Goal: Transaction & Acquisition: Purchase product/service

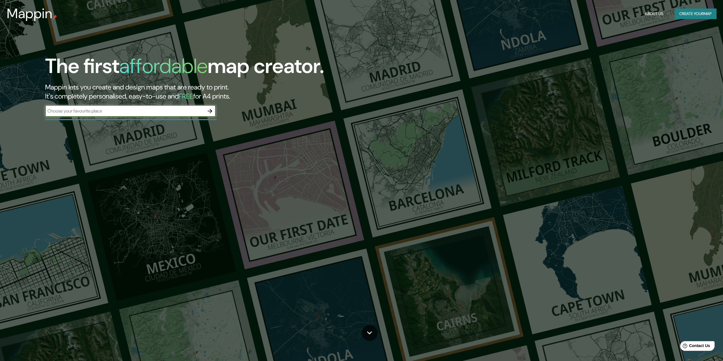
click at [130, 111] on input "text" at bounding box center [124, 111] width 159 height 7
type input "chacarilla [PERSON_NAME]"
click at [215, 112] on button "button" at bounding box center [209, 110] width 11 height 11
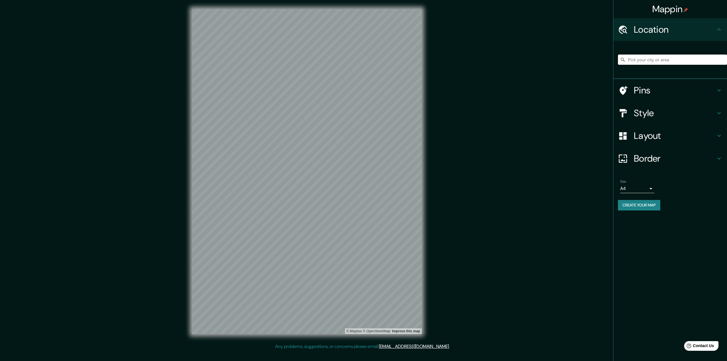
click at [654, 62] on input "Pick your city or area" at bounding box center [672, 60] width 109 height 10
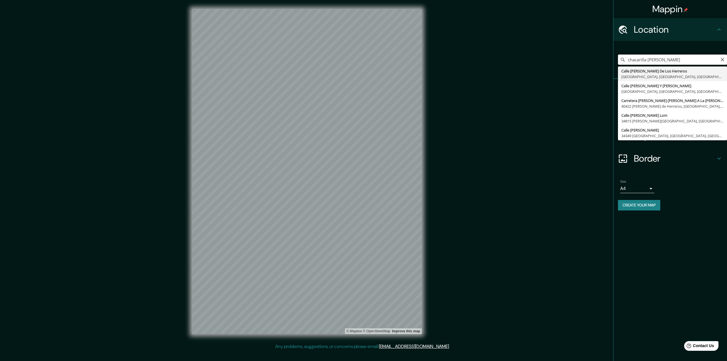
drag, startPoint x: 688, startPoint y: 59, endPoint x: 592, endPoint y: 53, distance: 95.6
click at [592, 53] on div "Mappin Location chacarilla [PERSON_NAME] [GEOGRAPHIC_DATA][PERSON_NAME] [GEOGRA…" at bounding box center [363, 176] width 727 height 352
type input "[GEOGRAPHIC_DATA], [GEOGRAPHIC_DATA], [GEOGRAPHIC_DATA]"
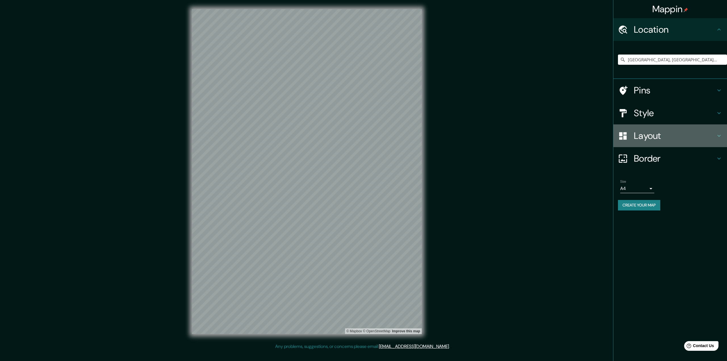
click at [661, 135] on h4 "Layout" at bounding box center [675, 135] width 82 height 11
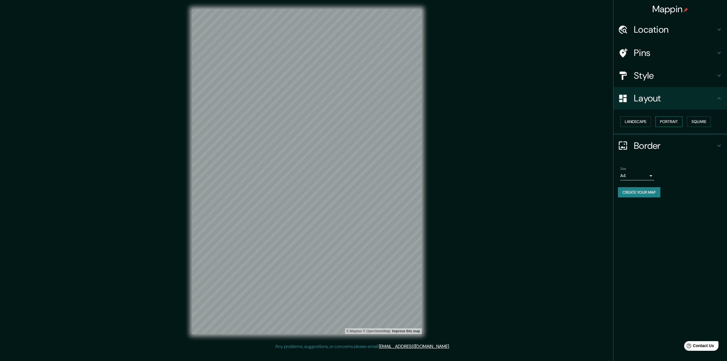
click at [661, 120] on button "Portrait" at bounding box center [668, 121] width 27 height 11
click at [647, 124] on button "Landscape" at bounding box center [635, 121] width 31 height 11
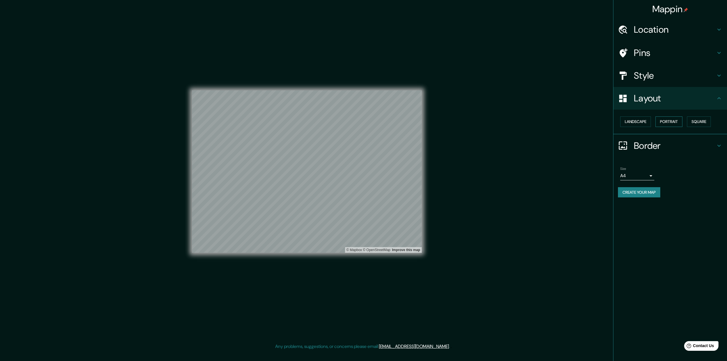
click at [669, 122] on button "Portrait" at bounding box center [668, 121] width 27 height 11
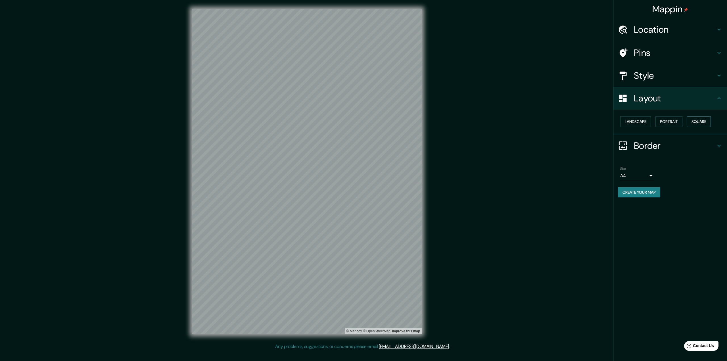
click at [711, 125] on button "Square" at bounding box center [699, 121] width 24 height 11
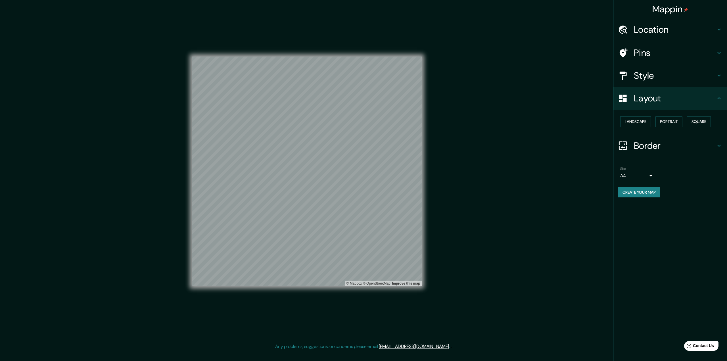
click at [686, 125] on div "Landscape [GEOGRAPHIC_DATA]" at bounding box center [672, 121] width 109 height 15
click at [682, 125] on button "Portrait" at bounding box center [668, 121] width 27 height 11
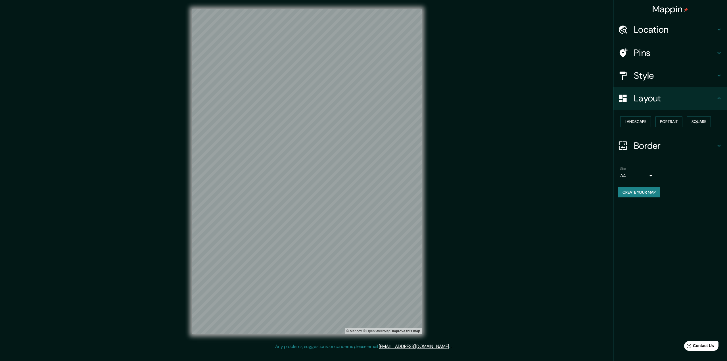
click at [640, 149] on h4 "Border" at bounding box center [675, 145] width 82 height 11
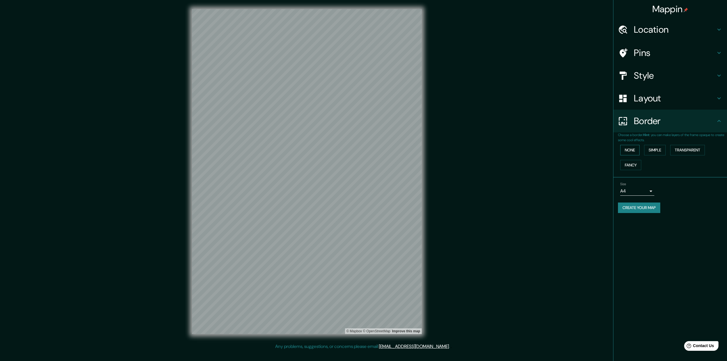
click at [634, 150] on button "None" at bounding box center [629, 150] width 19 height 11
click at [656, 151] on button "Simple" at bounding box center [655, 150] width 22 height 11
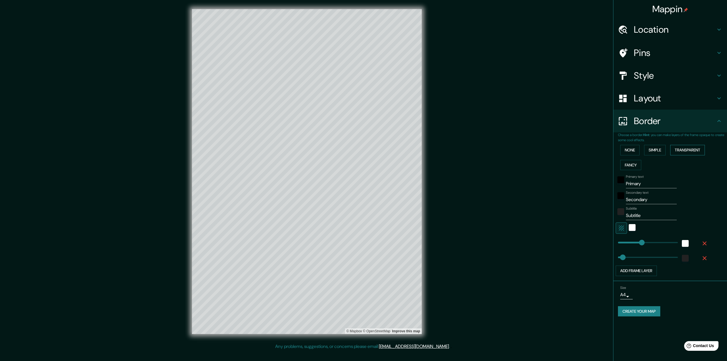
click at [688, 149] on button "Transparent" at bounding box center [687, 150] width 35 height 11
click at [666, 152] on button "Simple" at bounding box center [655, 150] width 22 height 11
click at [623, 151] on button "None" at bounding box center [629, 150] width 19 height 11
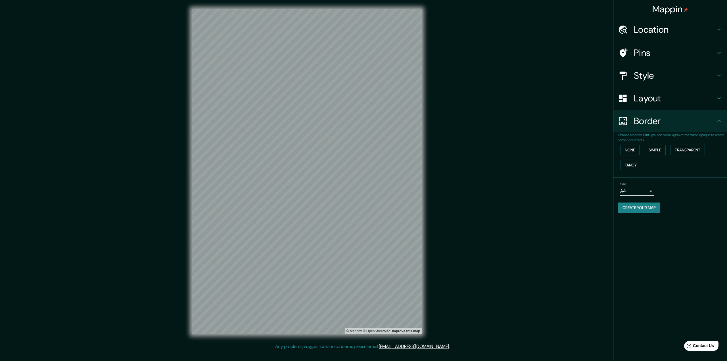
click at [652, 98] on h4 "Layout" at bounding box center [675, 98] width 82 height 11
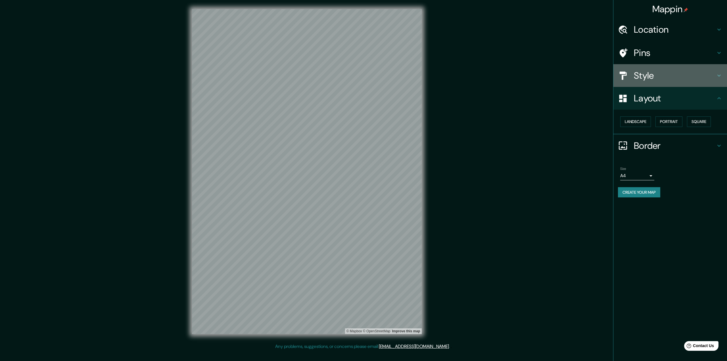
drag, startPoint x: 659, startPoint y: 71, endPoint x: 657, endPoint y: 73, distance: 3.2
click at [659, 72] on h4 "Style" at bounding box center [675, 75] width 82 height 11
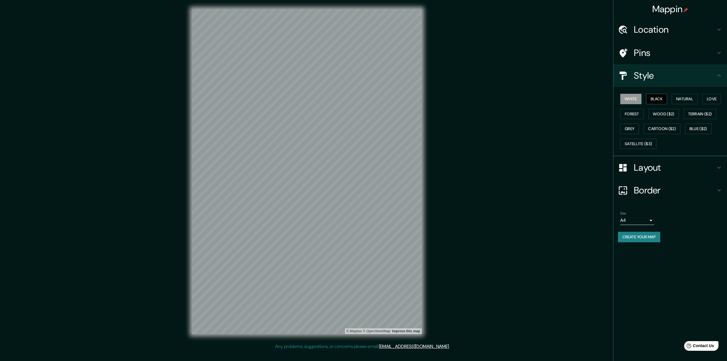
click at [654, 101] on button "Black" at bounding box center [656, 99] width 21 height 11
click at [676, 95] on button "Natural" at bounding box center [685, 99] width 26 height 11
click at [707, 100] on button "Love" at bounding box center [711, 99] width 19 height 11
click at [688, 103] on button "Natural" at bounding box center [685, 99] width 26 height 11
click at [628, 113] on button "Forest" at bounding box center [632, 114] width 24 height 11
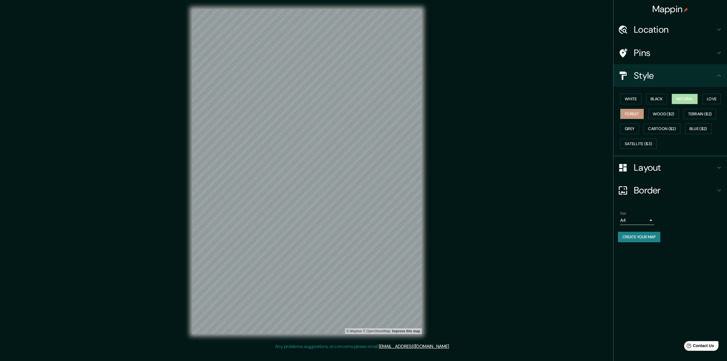
click at [684, 104] on button "Natural" at bounding box center [685, 99] width 26 height 11
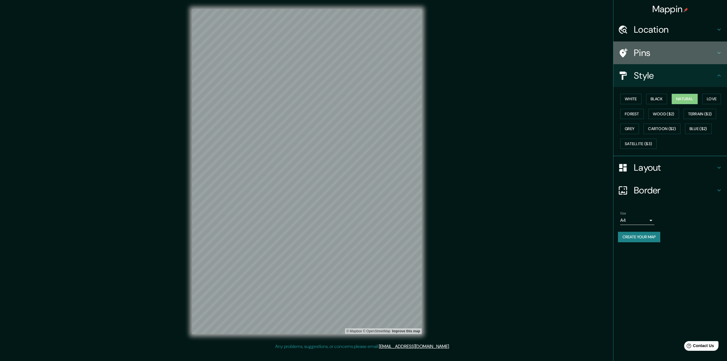
click at [674, 53] on h4 "Pins" at bounding box center [675, 52] width 82 height 11
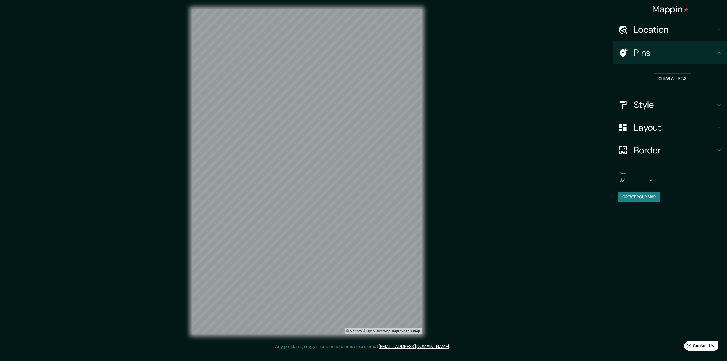
click at [677, 30] on h4 "Location" at bounding box center [675, 29] width 82 height 11
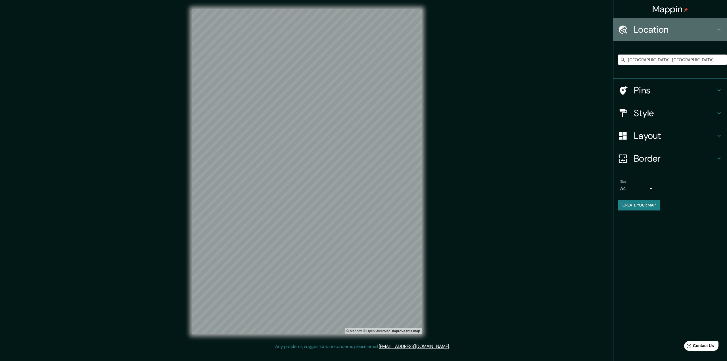
click at [673, 34] on h4 "Location" at bounding box center [675, 29] width 82 height 11
